Goal: Complete application form

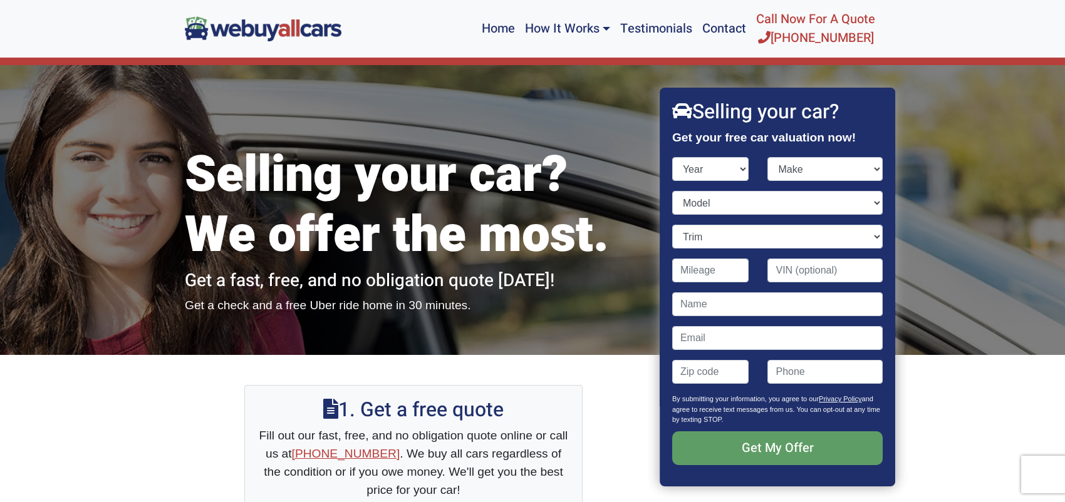
select select "2022"
click at [672, 157] on select "Year [DATE] 2025 2024 2023 2022 2021 2020 2019 2018 2017 2016 2015 2014 2013 20…" at bounding box center [710, 169] width 77 height 24
click at [794, 158] on select "Make Acura Alfa Romeo Audi Bentley BMW Buick Cadillac Chevrolet Chrysler Dodge …" at bounding box center [825, 169] width 115 height 24
select select "GMC"
click at [768, 157] on select "Make Acura Alfa Romeo Audi Bentley BMW Buick Cadillac Chevrolet Chrysler Dodge …" at bounding box center [825, 169] width 115 height 24
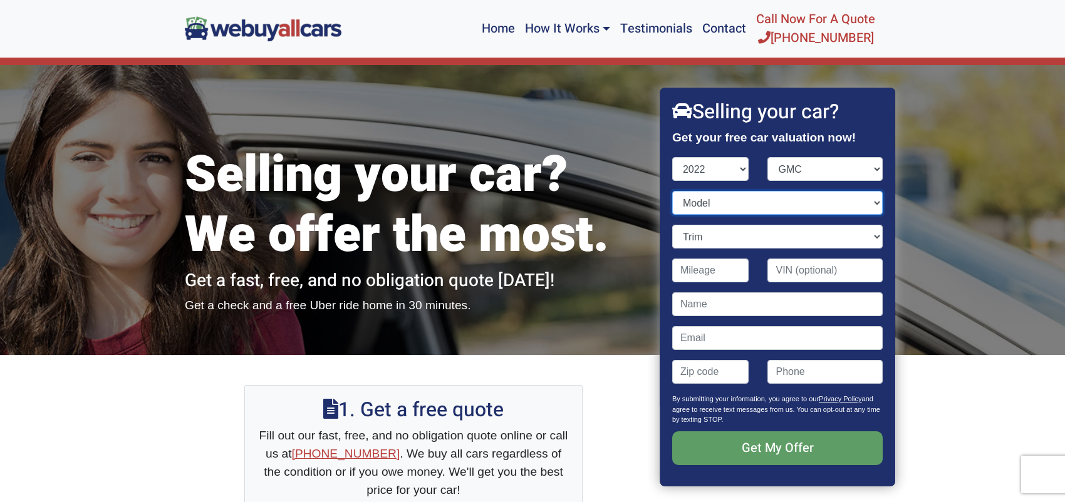
click at [756, 199] on select "Model Acadia Canyon HUMMER EV Savana Savana Cargo Sierra 1500 Sierra 1500 Limit…" at bounding box center [777, 203] width 210 height 24
select select "Canyon"
click at [672, 191] on select "Model Acadia Canyon HUMMER EV Savana Savana Cargo Sierra 1500 Sierra 1500 Limit…" at bounding box center [777, 203] width 210 height 24
click at [748, 236] on select "Trim" at bounding box center [777, 237] width 210 height 24
click at [797, 245] on select "Trim AT4 4dr Crew Cab 4WD 5.1 ft. SB w/Cloth (3.6L 6cyl) AT4 4dr Crew Cab 4WD 5…" at bounding box center [777, 237] width 210 height 24
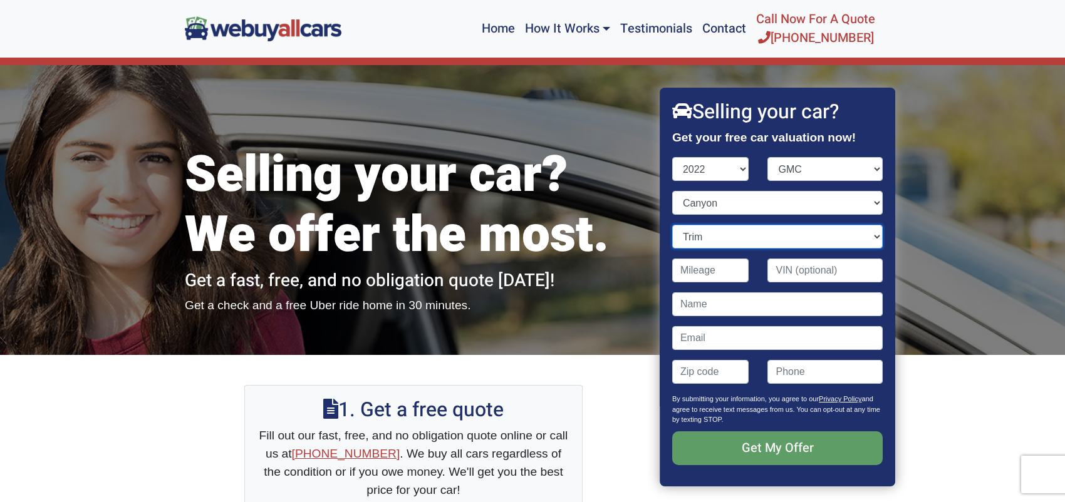
click at [817, 236] on select "Trim AT4 4dr Crew Cab 4WD 5.1 ft. SB w/Cloth (3.6L 6cyl) AT4 4dr Crew Cab 4WD 5…" at bounding box center [777, 237] width 210 height 24
click at [740, 239] on select "Trim AT4 4dr Crew Cab 4WD 5.1 ft. SB w/Cloth (3.6L 6cyl) AT4 4dr Crew Cab 4WD 5…" at bounding box center [777, 237] width 210 height 24
click at [772, 239] on select "Trim AT4 4dr Crew Cab 4WD 5.1 ft. SB w/Cloth (3.6L 6cyl) AT4 4dr Crew Cab 4WD 5…" at bounding box center [777, 237] width 210 height 24
click at [812, 237] on select "Trim AT4 4dr Crew Cab 4WD 5.1 ft. SB w/Cloth (3.6L 6cyl) AT4 4dr Crew Cab 4WD 5…" at bounding box center [777, 237] width 210 height 24
select select "Denali 4dr Crew Cab 5.1 ft. SB (3.6L 6cyl)"
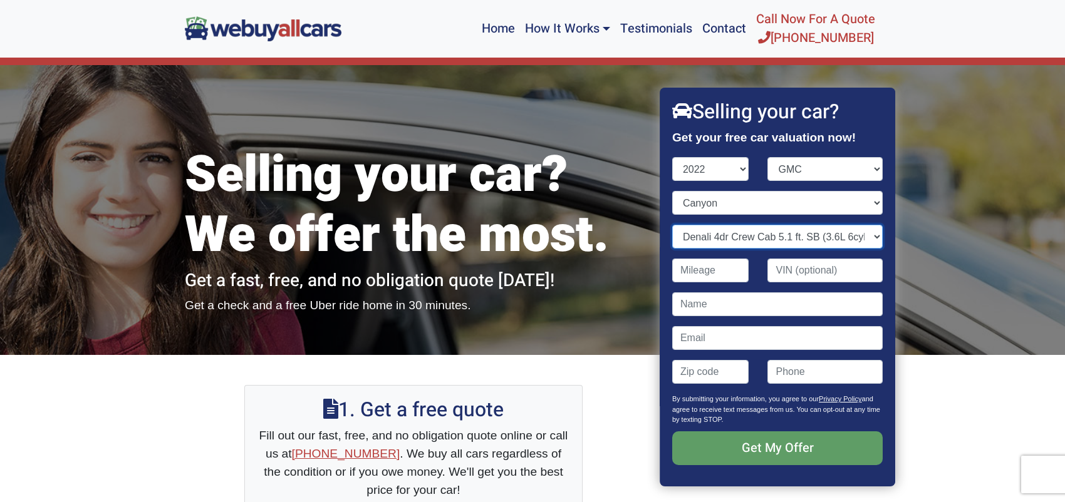
click at [672, 225] on select "Trim AT4 4dr Crew Cab 4WD 5.1 ft. SB w/Cloth (3.6L 6cyl) AT4 4dr Crew Cab 4WD 5…" at bounding box center [777, 237] width 210 height 24
